Goal: Task Accomplishment & Management: Use online tool/utility

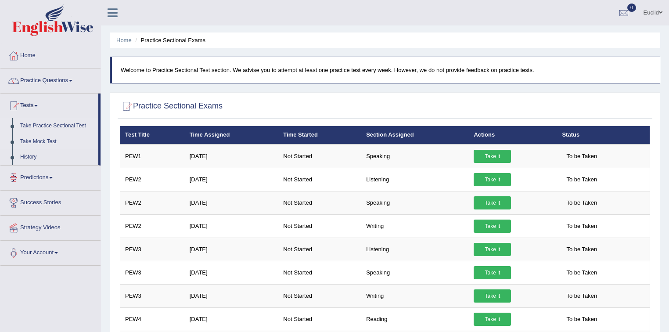
click at [46, 142] on link "Take Mock Test" at bounding box center [57, 142] width 82 height 16
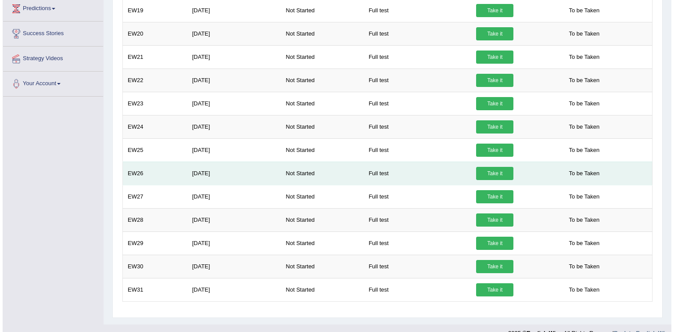
scroll to position [181, 0]
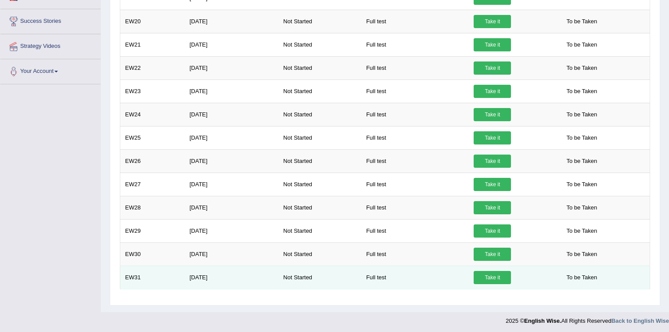
click at [492, 276] on link "Take it" at bounding box center [491, 277] width 37 height 13
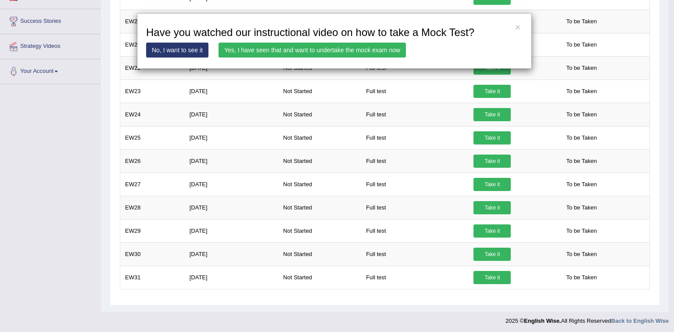
click at [351, 51] on link "Yes, I have seen that and want to undertake the mock exam now" at bounding box center [311, 50] width 187 height 15
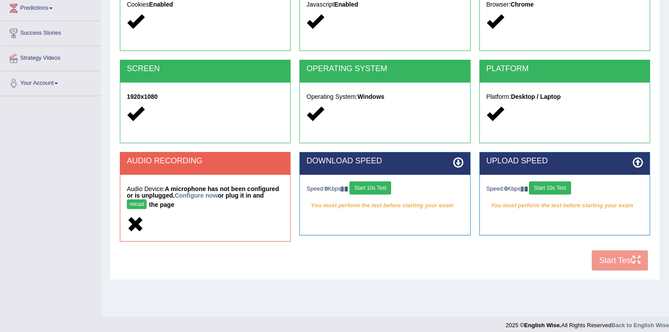
scroll to position [129, 0]
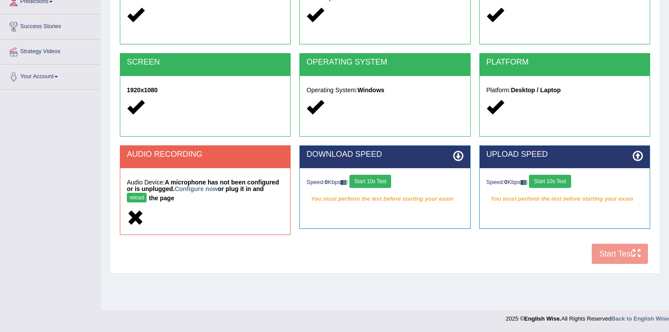
click at [372, 179] on button "Start 10s Test" at bounding box center [370, 181] width 42 height 13
click at [569, 153] on h2 "UPLOAD SPEED" at bounding box center [564, 154] width 157 height 9
click at [560, 178] on button "Start 10s Test" at bounding box center [550, 181] width 42 height 13
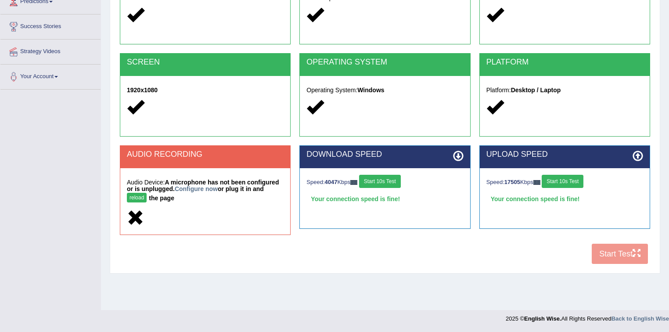
click at [602, 255] on div "COOKIES Cookies Enabled JAVASCRIPT Javascript Enabled BROWSER Browser: Chrome S…" at bounding box center [385, 115] width 534 height 308
click at [139, 198] on button "reload" at bounding box center [137, 198] width 20 height 10
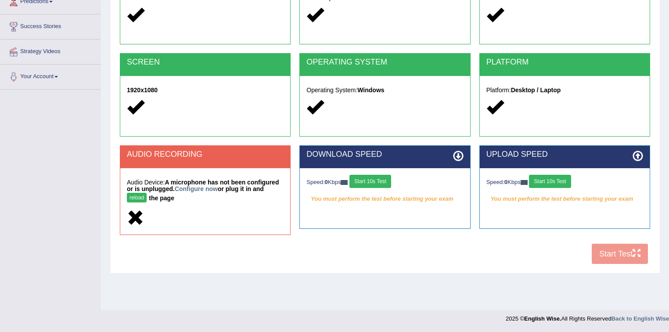
click at [384, 184] on button "Start 10s Test" at bounding box center [370, 181] width 42 height 13
click at [556, 178] on button "Start 10s Test" at bounding box center [550, 181] width 42 height 13
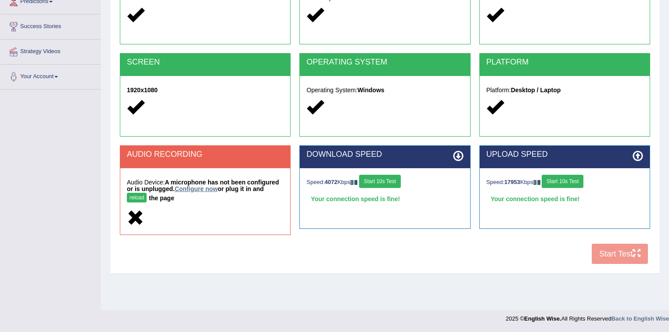
click at [205, 188] on link "Configure now" at bounding box center [196, 188] width 43 height 7
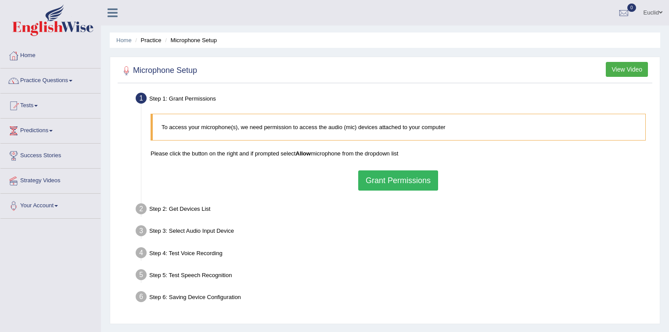
click at [402, 179] on button "Grant Permissions" at bounding box center [398, 180] width 80 height 20
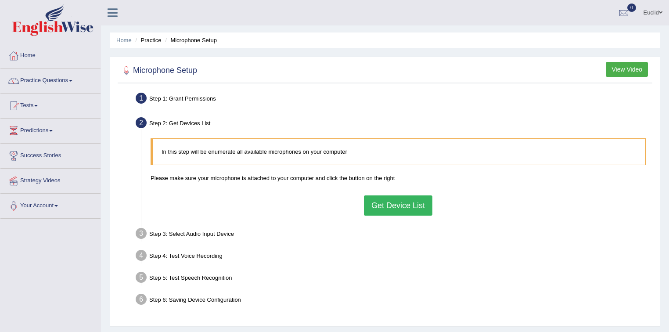
click at [390, 210] on button "Get Device List" at bounding box center [398, 205] width 68 height 20
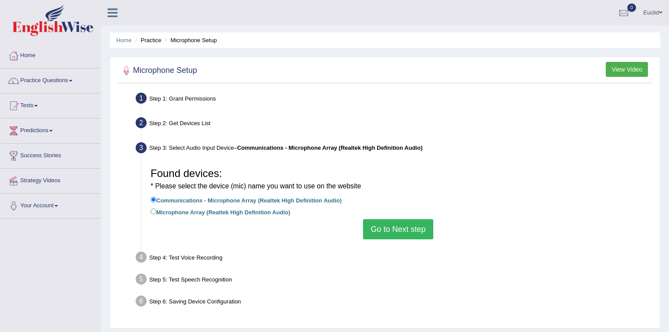
click at [406, 233] on button "Go to Next step" at bounding box center [398, 229] width 70 height 20
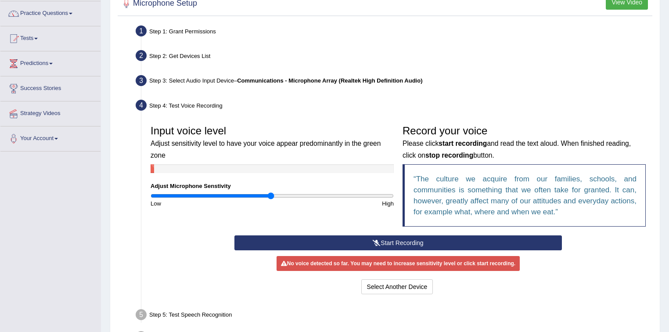
scroll to position [129, 0]
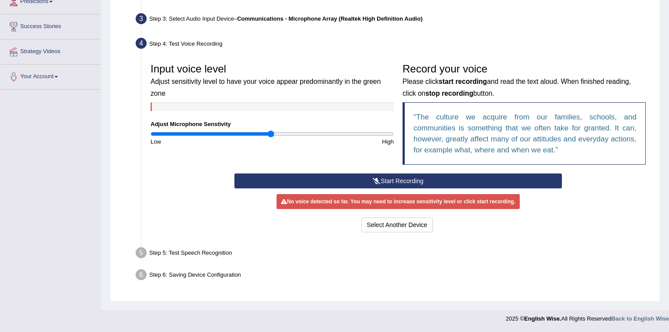
click at [433, 181] on button "Start Recording" at bounding box center [397, 180] width 327 height 15
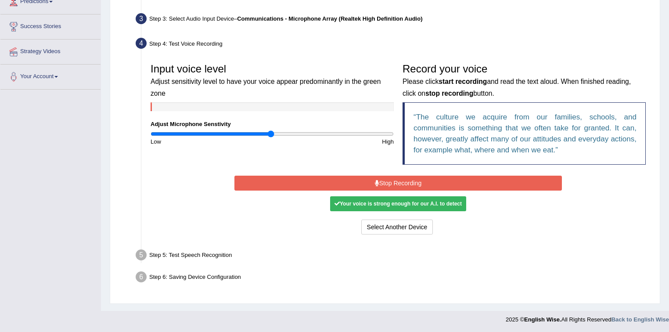
click at [412, 182] on button "Stop Recording" at bounding box center [397, 182] width 327 height 15
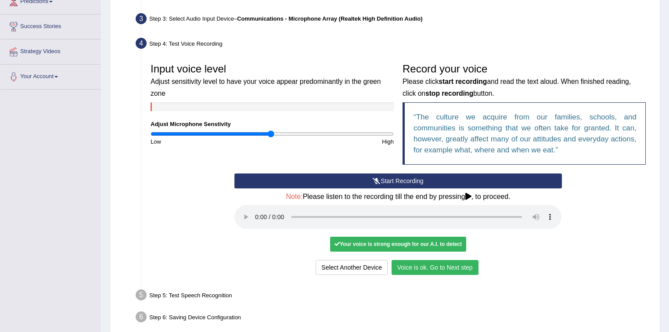
click at [428, 271] on button "Voice is ok. Go to Next step" at bounding box center [434, 267] width 87 height 15
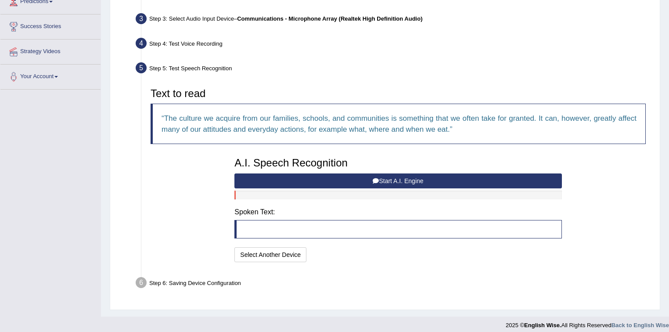
click at [393, 181] on button "Start A.I. Engine" at bounding box center [397, 180] width 327 height 15
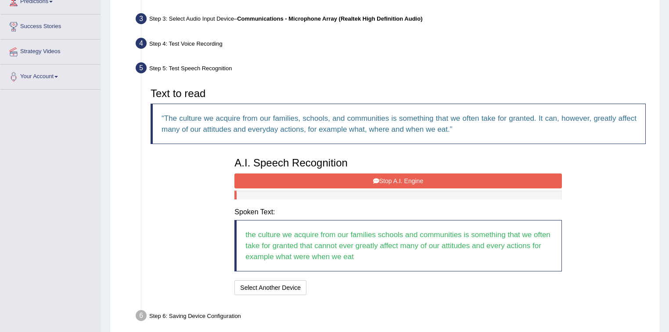
click at [433, 176] on button "Stop A.I. Engine" at bounding box center [397, 180] width 327 height 15
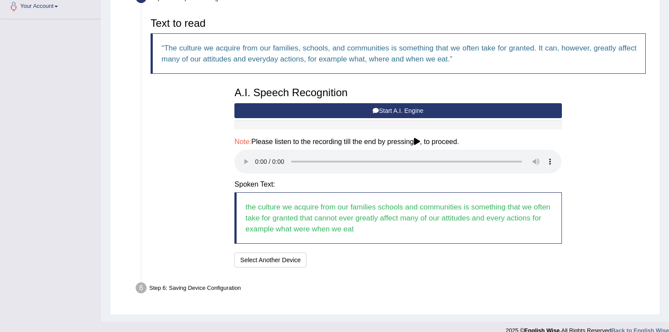
scroll to position [210, 0]
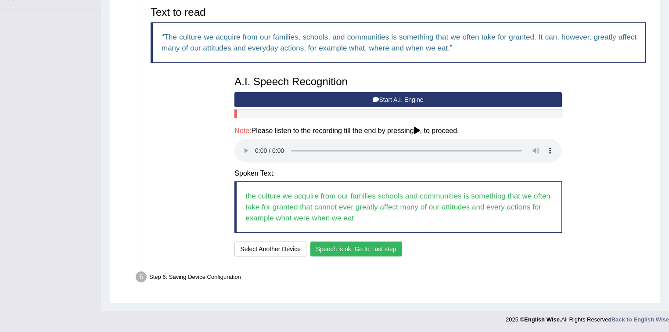
click at [358, 253] on button "Speech is ok. Go to Last step" at bounding box center [356, 248] width 92 height 15
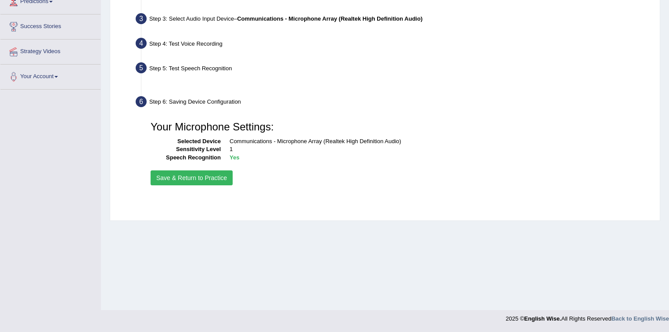
scroll to position [129, 0]
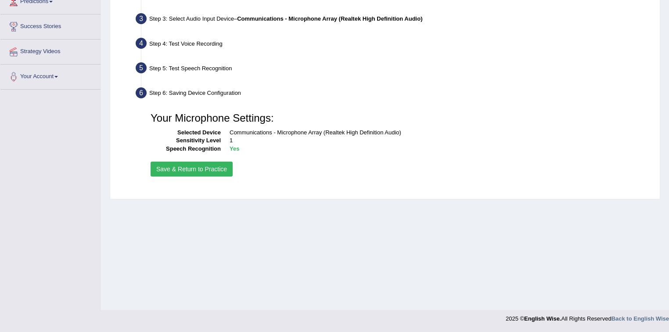
click at [216, 173] on button "Save & Return to Practice" at bounding box center [191, 168] width 82 height 15
click at [220, 167] on button "Save & Return to Practice" at bounding box center [191, 168] width 82 height 15
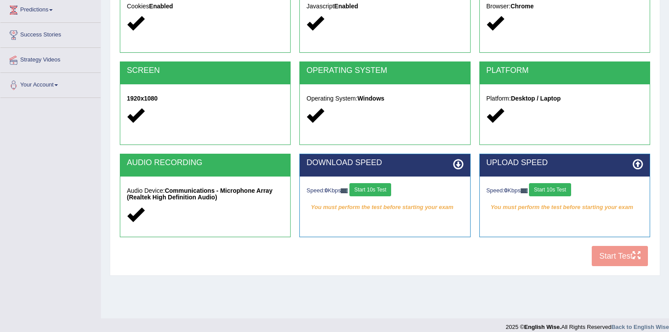
scroll to position [129, 0]
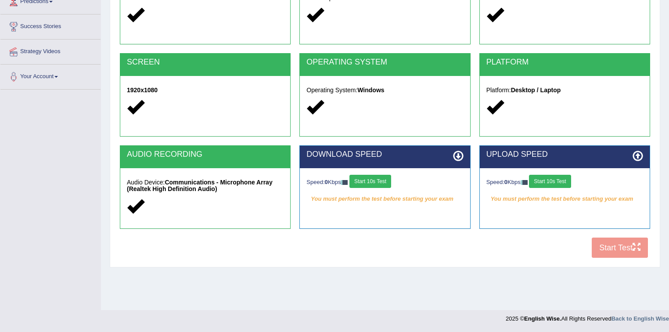
click at [380, 180] on button "Start 10s Test" at bounding box center [370, 181] width 42 height 13
drag, startPoint x: 557, startPoint y: 179, endPoint x: 559, endPoint y: 184, distance: 5.7
click at [557, 178] on button "Start 10s Test" at bounding box center [550, 181] width 42 height 13
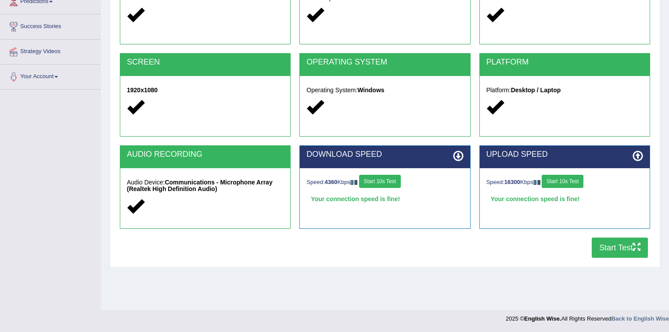
click at [609, 247] on button "Start Test" at bounding box center [619, 247] width 56 height 20
